Goal: Information Seeking & Learning: Learn about a topic

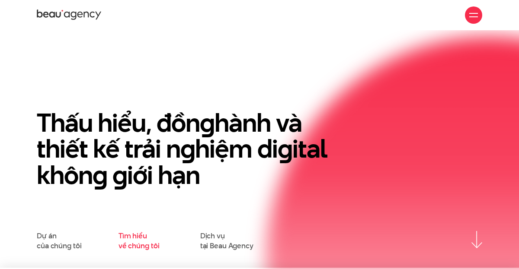
click at [148, 245] on link "Tìm hiểu về chúng tôi" at bounding box center [138, 240] width 41 height 19
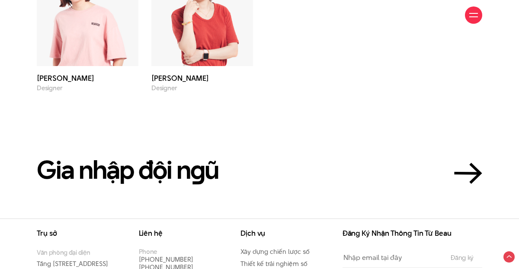
scroll to position [2465, 0]
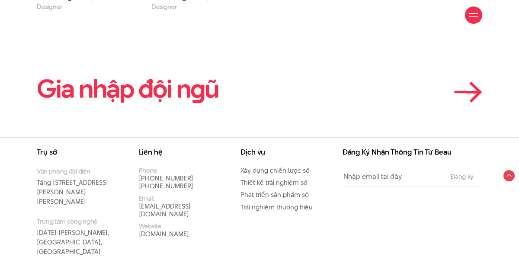
click at [452, 92] on link "Gia nhập đội n g ũ" at bounding box center [259, 88] width 445 height 27
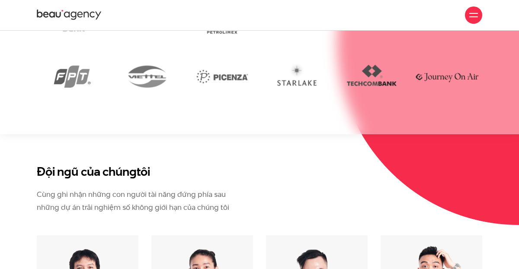
scroll to position [1737, 0]
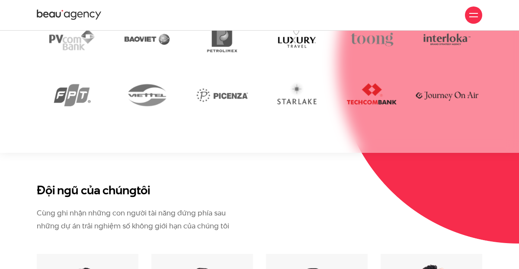
click at [367, 93] on img at bounding box center [371, 95] width 70 height 48
click at [363, 94] on img at bounding box center [371, 95] width 70 height 48
click at [212, 95] on img at bounding box center [222, 95] width 70 height 48
click at [142, 104] on img at bounding box center [146, 95] width 70 height 48
click at [83, 103] on img at bounding box center [72, 95] width 70 height 48
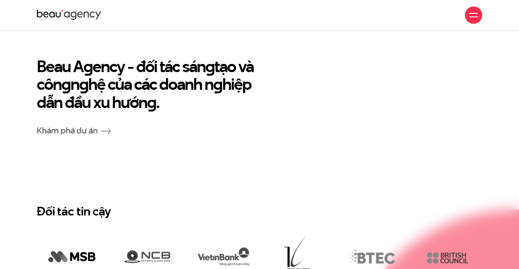
scroll to position [1405, 0]
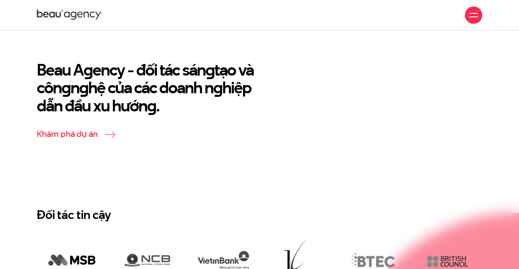
click at [76, 135] on link "Khám phá dự án" at bounding box center [74, 134] width 74 height 12
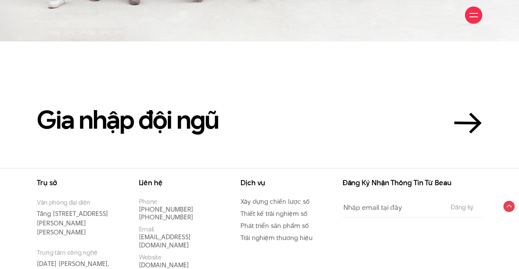
scroll to position [1688, 0]
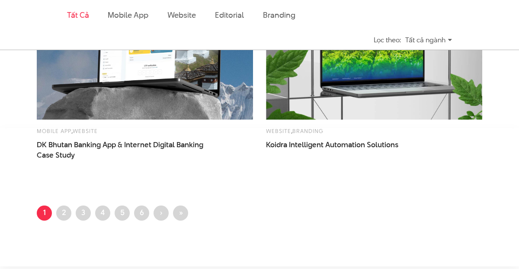
scroll to position [1325, 0]
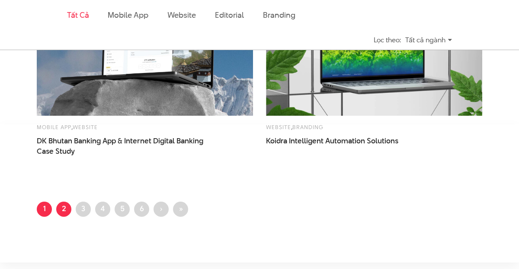
click at [64, 216] on link "Trang 2" at bounding box center [63, 209] width 15 height 15
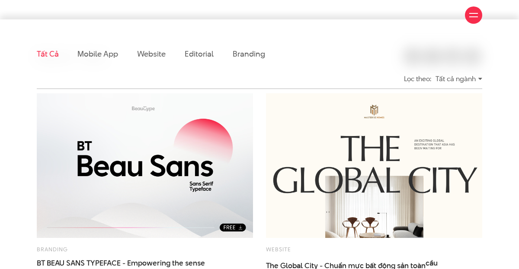
scroll to position [187, 0]
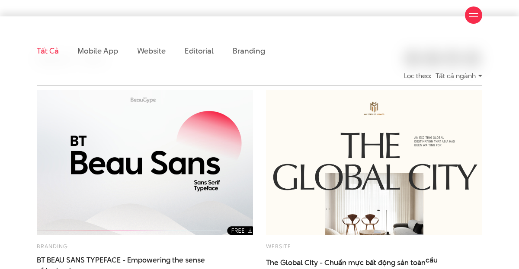
click at [116, 172] on img at bounding box center [145, 162] width 238 height 159
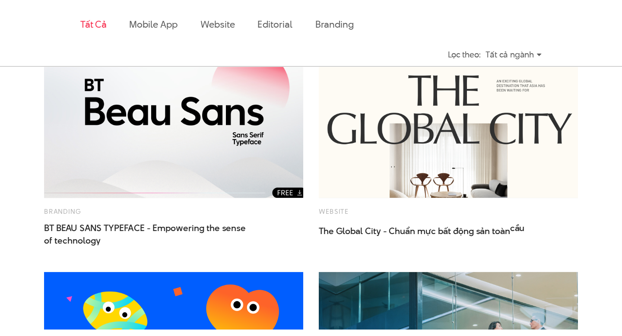
scroll to position [264, 0]
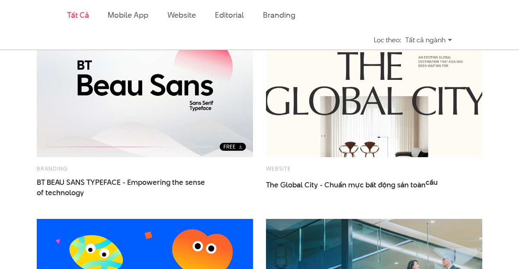
click at [315, 101] on img at bounding box center [374, 84] width 238 height 159
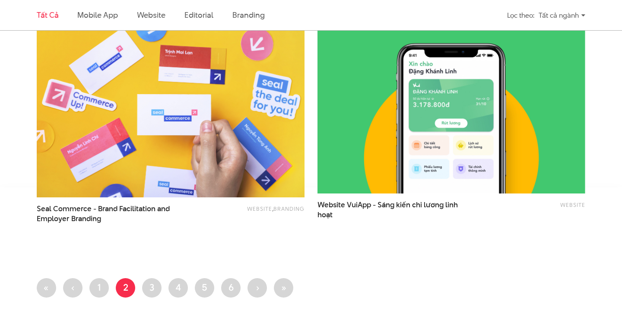
scroll to position [1481, 0]
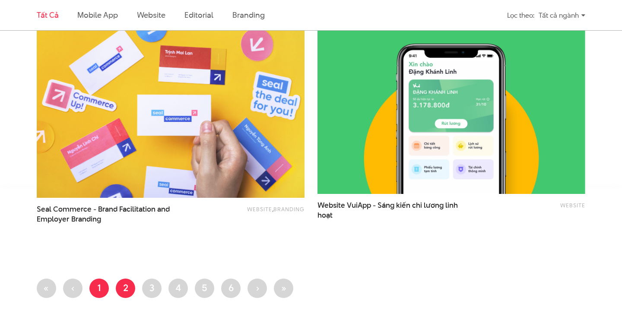
click at [94, 269] on link "Trang 1" at bounding box center [98, 288] width 19 height 19
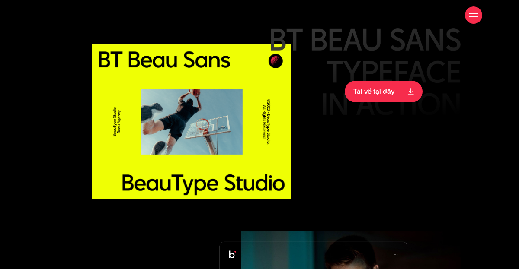
scroll to position [6123, 0]
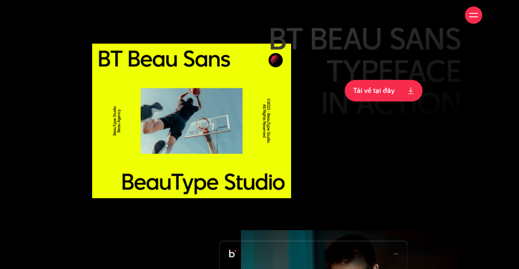
click at [143, 208] on div at bounding box center [191, 129] width 203 height 202
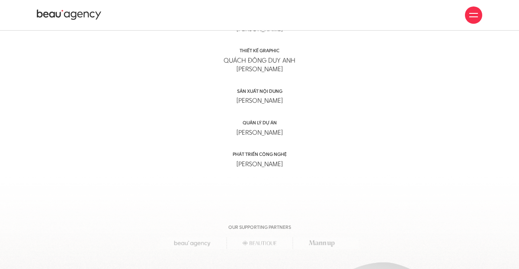
scroll to position [7638, 0]
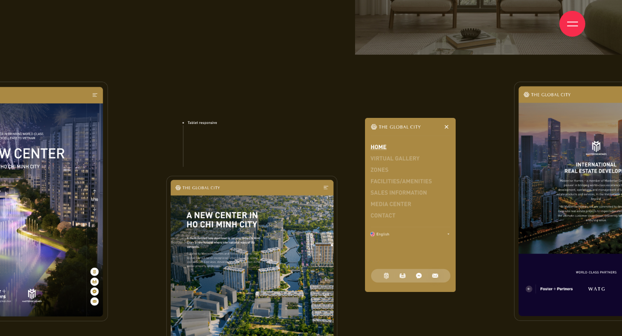
scroll to position [4807, 0]
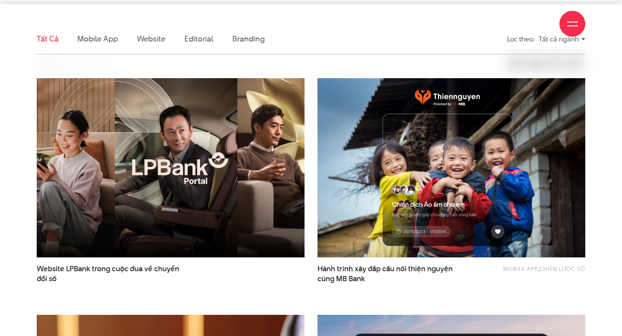
scroll to position [239, 0]
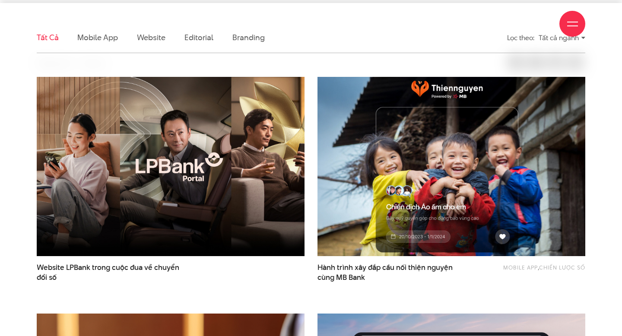
click at [373, 154] on img at bounding box center [451, 166] width 295 height 197
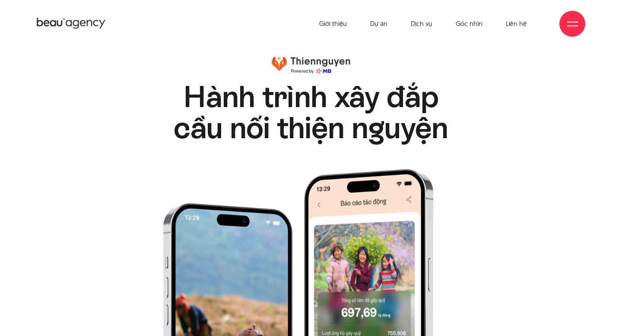
click at [177, 57] on div "Hành trình xây đắp cầu nối thiện nguyện Hành trình xây đắp cầu nối thiện nguyện" at bounding box center [311, 100] width 393 height 86
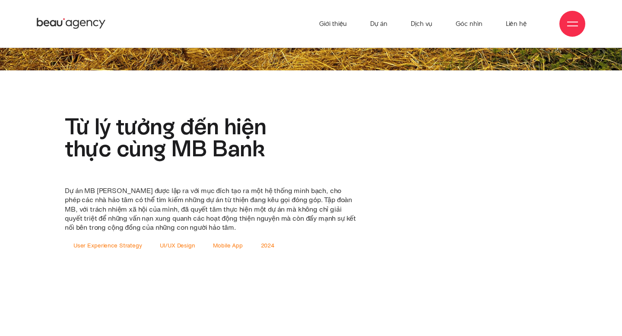
scroll to position [415, 0]
